Goal: Task Accomplishment & Management: Use online tool/utility

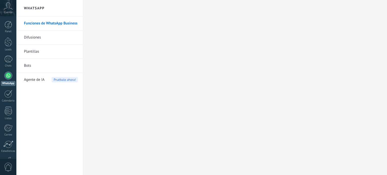
click at [6, 29] on link "Panel" at bounding box center [8, 27] width 16 height 12
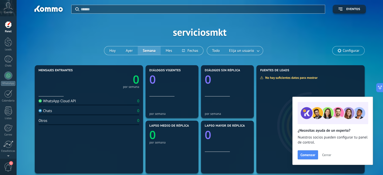
click at [68, 114] on div "Chats 0" at bounding box center [89, 112] width 101 height 7
click at [312, 156] on span "Comenzar" at bounding box center [308, 155] width 15 height 4
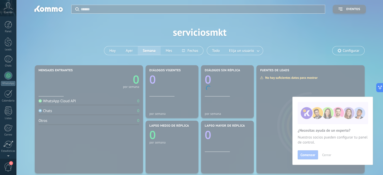
scroll to position [34, 0]
click at [324, 154] on body ".abccls-1,.abccls-2{fill-rule:evenodd}.abccls-2{fill:#fff} .abfcls-1{fill:none}…" at bounding box center [191, 87] width 383 height 175
click at [261, 100] on body ".abccls-1,.abccls-2{fill-rule:evenodd}.abccls-2{fill:#fff} .abfcls-1{fill:none}…" at bounding box center [191, 87] width 383 height 175
drag, startPoint x: 103, startPoint y: 34, endPoint x: 74, endPoint y: 23, distance: 31.0
click at [100, 34] on body ".abccls-1,.abccls-2{fill-rule:evenodd}.abccls-2{fill:#fff} .abfcls-1{fill:none}…" at bounding box center [191, 87] width 383 height 175
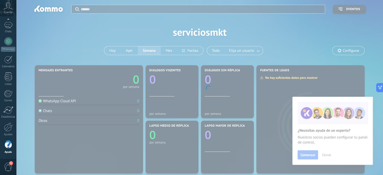
click at [133, 65] on body ".abccls-1,.abccls-2{fill-rule:evenodd}.abccls-2{fill:#fff} .abfcls-1{fill:none}…" at bounding box center [191, 87] width 383 height 175
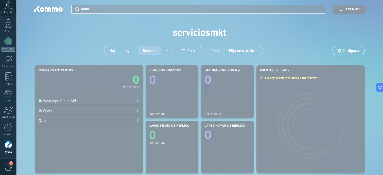
click at [136, 66] on body ".abccls-1,.abccls-2{fill-rule:evenodd}.abccls-2{fill:#fff} .abfcls-1{fill:none}…" at bounding box center [191, 87] width 383 height 175
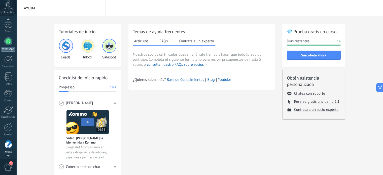
scroll to position [31, 0]
click at [5, 46] on div at bounding box center [8, 45] width 8 height 8
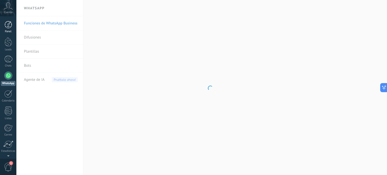
click at [13, 26] on link "Panel" at bounding box center [8, 27] width 16 height 12
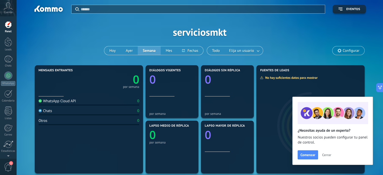
click at [329, 156] on span "Cerrar" at bounding box center [326, 155] width 9 height 4
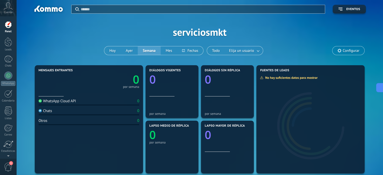
click at [87, 49] on div "Aplicar Eventos serviciosmkt [DATE] [DATE] Semana Mes Todo Elija un usuario Con…" at bounding box center [200, 32] width 352 height 64
click at [9, 10] on div "Cuenta" at bounding box center [8, 8] width 16 height 16
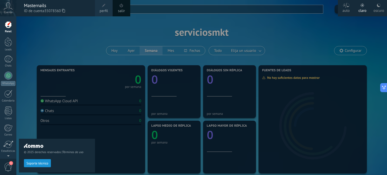
click at [59, 41] on div "© 2025 derechos reservados | Términos de uso Soporte técnico" at bounding box center [57, 95] width 76 height 159
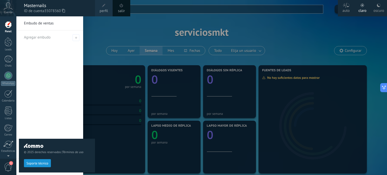
click at [95, 38] on div "© 2025 derechos reservados | Términos de uso Soporte técnico" at bounding box center [57, 95] width 76 height 159
click at [102, 33] on div at bounding box center [209, 87] width 387 height 175
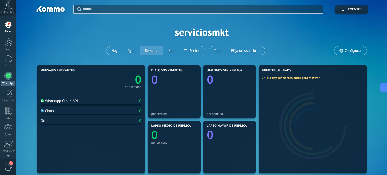
click at [10, 76] on div at bounding box center [8, 76] width 8 height 8
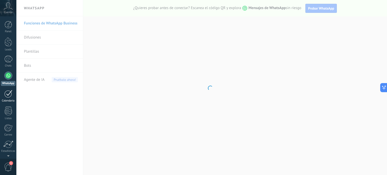
click at [9, 96] on div at bounding box center [8, 94] width 8 height 8
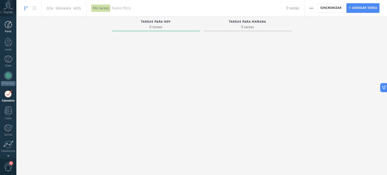
click at [10, 23] on div at bounding box center [9, 25] width 8 height 8
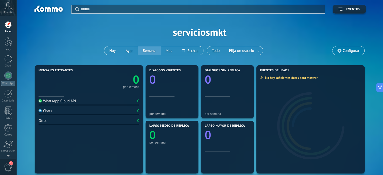
click at [73, 102] on div "WhatsApp Cloud API" at bounding box center [58, 101] width 38 height 5
click at [54, 100] on div "WhatsApp Cloud API" at bounding box center [58, 101] width 38 height 5
click at [53, 116] on div "WhatsApp Cloud API 0 Chats 0 Otros 0" at bounding box center [89, 134] width 101 height 74
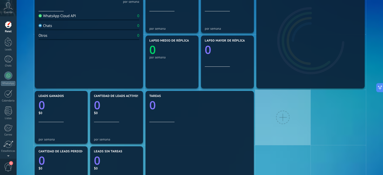
scroll to position [141, 0]
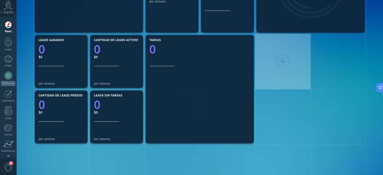
click at [271, 76] on div at bounding box center [282, 61] width 55 height 55
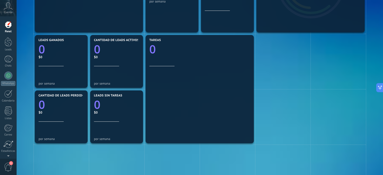
click at [27, 72] on div "Mensajes entrantes 0 por semana WhatsApp Cloud API 0 Chats 0 Otros 0 Diálogos v…" at bounding box center [200, 117] width 352 height 388
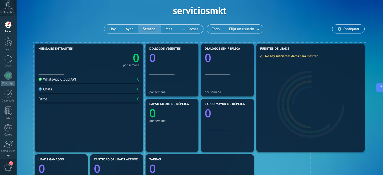
scroll to position [0, 0]
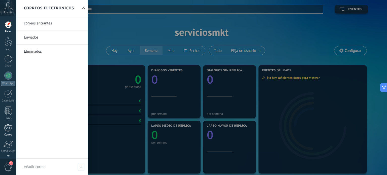
click at [7, 130] on div at bounding box center [8, 128] width 8 height 8
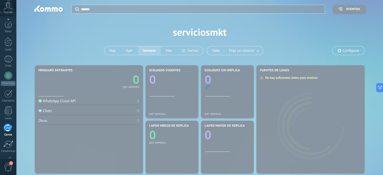
scroll to position [34, 0]
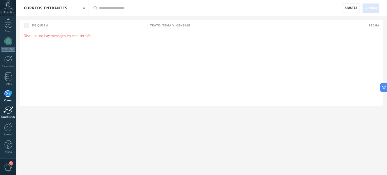
click at [14, 111] on link "Estadísticas" at bounding box center [8, 112] width 16 height 12
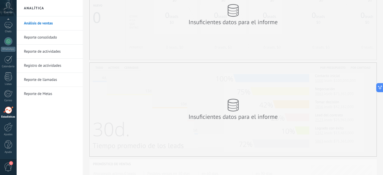
scroll to position [76, 0]
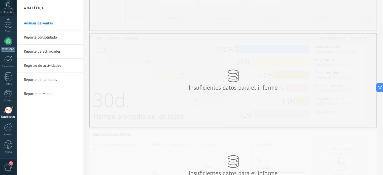
click at [4, 42] on link "WhatsApp" at bounding box center [8, 44] width 16 height 14
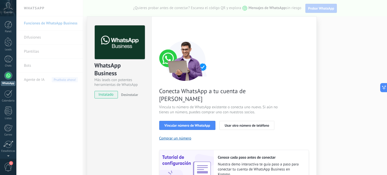
scroll to position [25, 0]
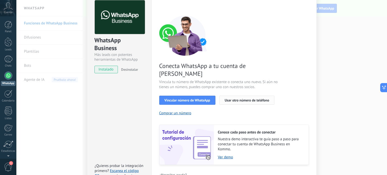
click at [253, 96] on button "Usar otro número de teléfono" at bounding box center [247, 100] width 55 height 9
click at [169, 111] on button "Comprar un número" at bounding box center [175, 113] width 32 height 5
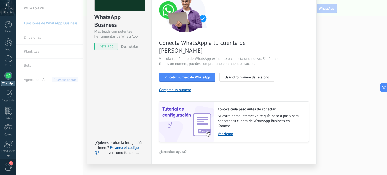
scroll to position [23, 0]
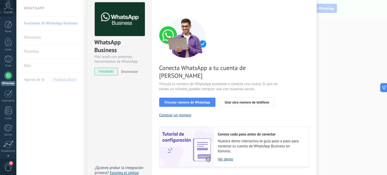
click at [174, 115] on div "Conecta WhatsApp a tu cuenta de Kommo Vincula tu número de WhatsApp existente o…" at bounding box center [234, 92] width 150 height 150
click at [209, 98] on button "Vincular número de WhatsApp" at bounding box center [187, 102] width 56 height 9
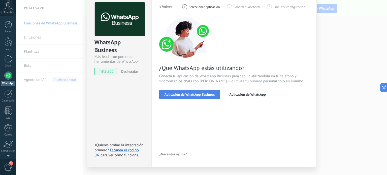
click at [177, 96] on button "Aplicación de WhatsApp Business" at bounding box center [189, 94] width 61 height 9
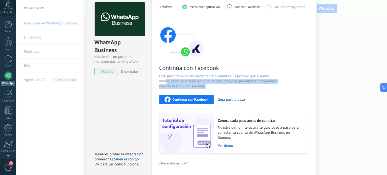
drag, startPoint x: 164, startPoint y: 80, endPoint x: 186, endPoint y: 97, distance: 27.3
click at [182, 95] on div "Continúa con Facebook Este paso toma aproximadamente 5 minutos. Es posible que …" at bounding box center [234, 85] width 150 height 136
click at [234, 90] on div "Continúa con Facebook Este paso toma aproximadamente 5 minutos. Es posible que …" at bounding box center [234, 85] width 150 height 136
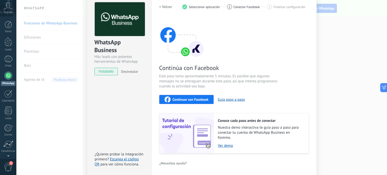
click at [202, 98] on span "Continuar con Facebook" at bounding box center [191, 100] width 36 height 4
